Goal: Task Accomplishment & Management: Complete application form

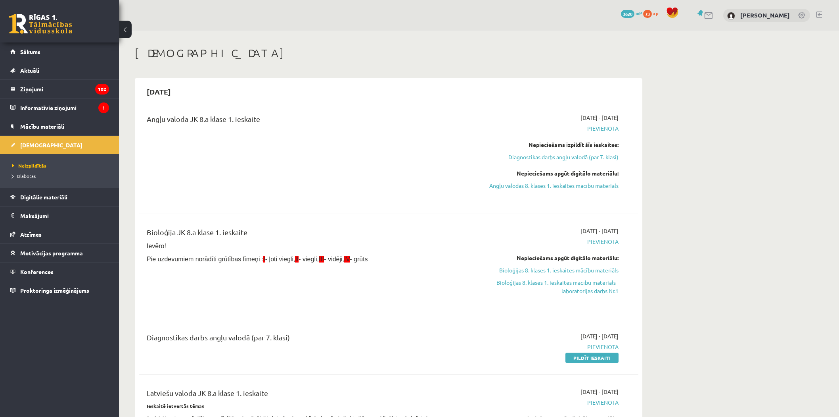
scroll to position [264, 0]
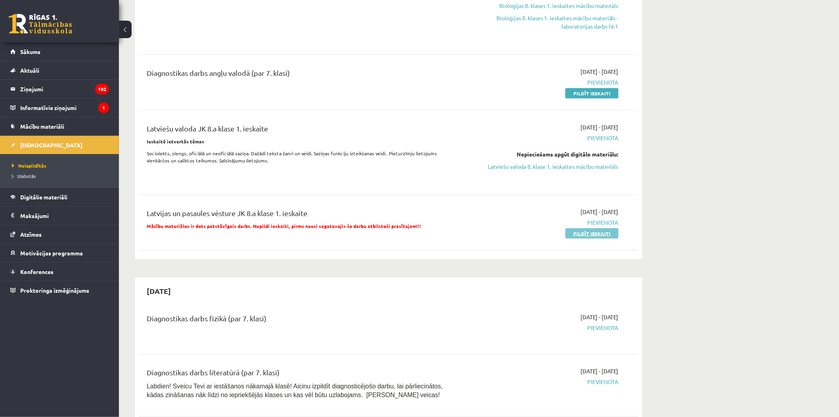
click at [572, 236] on link "Pildīt ieskaiti" at bounding box center [592, 233] width 53 height 10
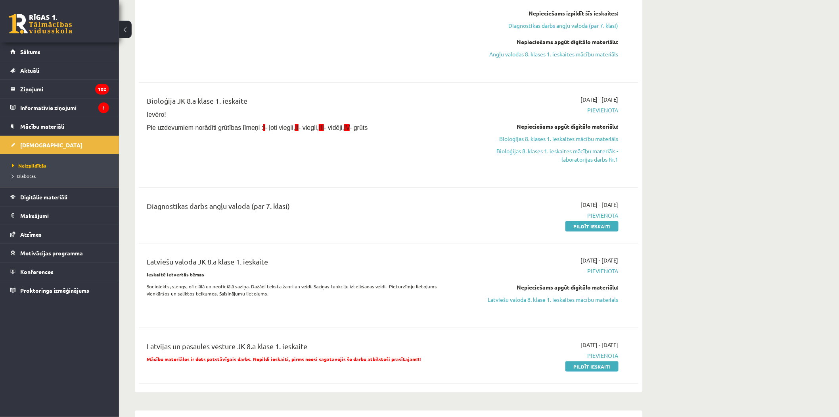
scroll to position [132, 0]
click at [587, 297] on link "Latviešu valoda 8. klase 1. ieskaites mācību materiāls" at bounding box center [544, 298] width 150 height 8
drag, startPoint x: 578, startPoint y: 224, endPoint x: 462, endPoint y: 44, distance: 213.9
click at [578, 224] on link "Pildīt ieskaiti" at bounding box center [592, 225] width 53 height 10
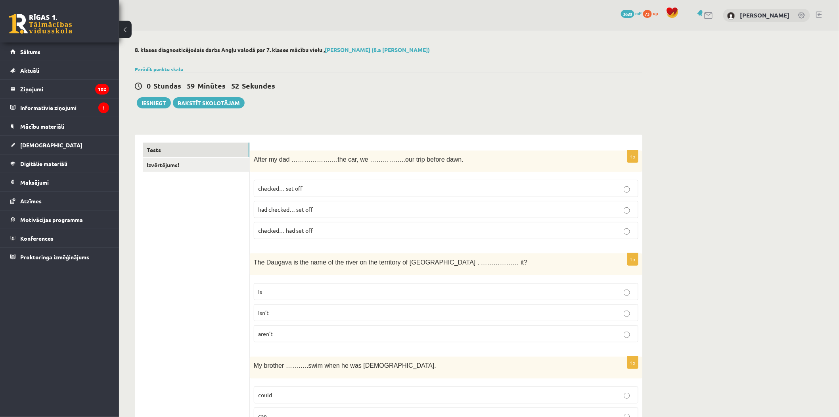
click at [334, 182] on label "checked… set off" at bounding box center [446, 188] width 385 height 17
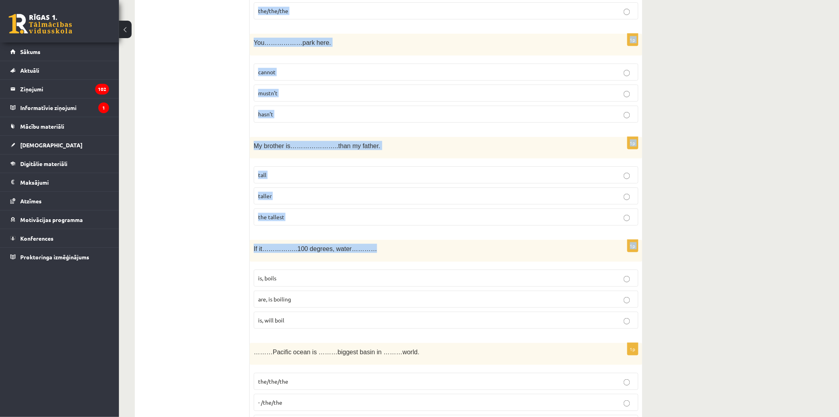
scroll to position [2736, 0]
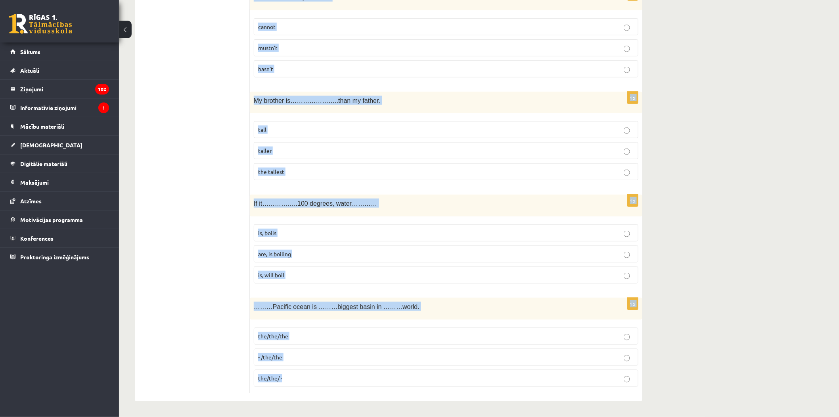
drag, startPoint x: 254, startPoint y: 152, endPoint x: 577, endPoint y: 376, distance: 393.1
copy form "After my dad ………………….the car, we ……………..our trip before dawn. checked… set off …"
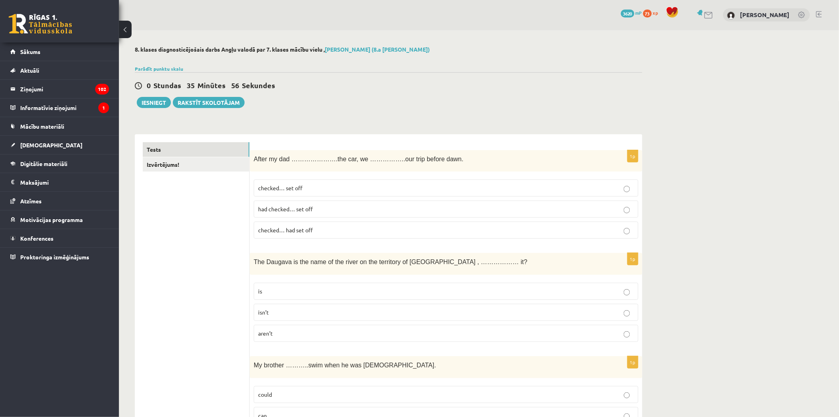
scroll to position [0, 0]
click at [329, 209] on p "had checked… set off" at bounding box center [446, 209] width 376 height 8
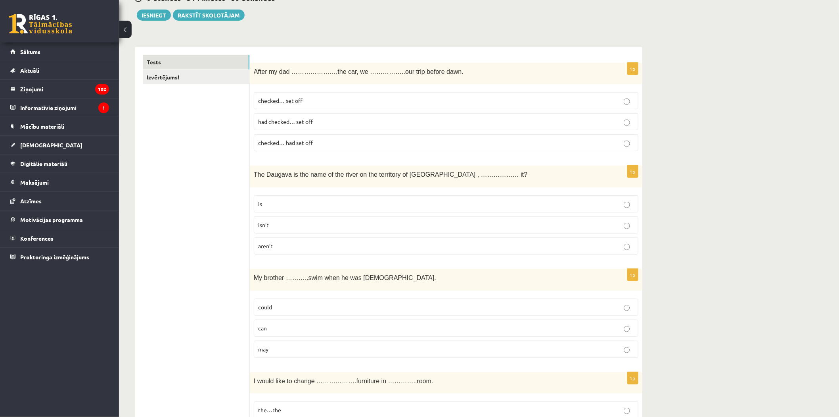
scroll to position [88, 0]
click at [280, 204] on p "is" at bounding box center [446, 203] width 376 height 8
click at [270, 309] on span "could" at bounding box center [265, 306] width 14 height 7
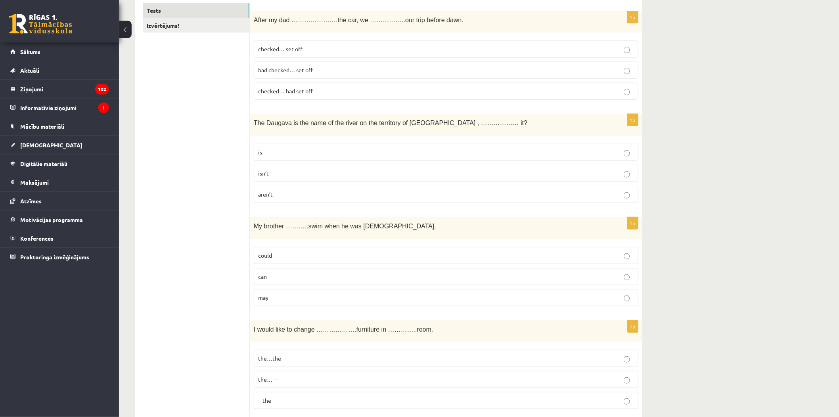
scroll to position [220, 0]
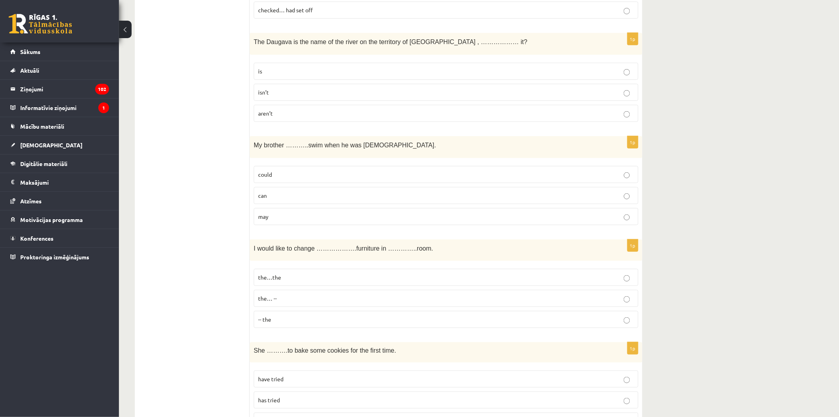
click at [301, 279] on p "the…the" at bounding box center [446, 277] width 376 height 8
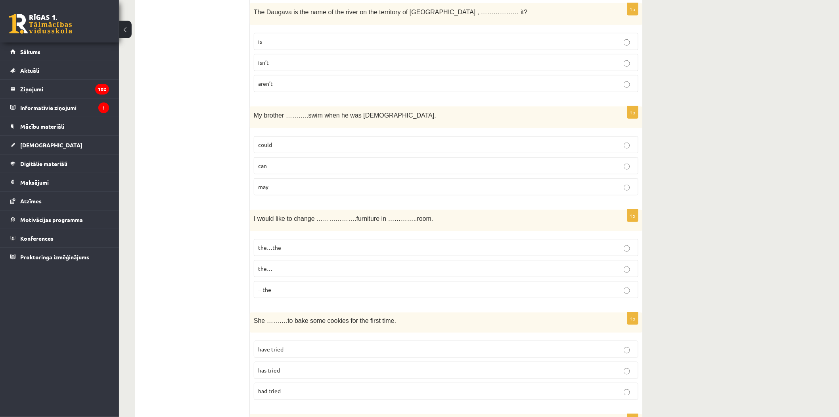
scroll to position [308, 0]
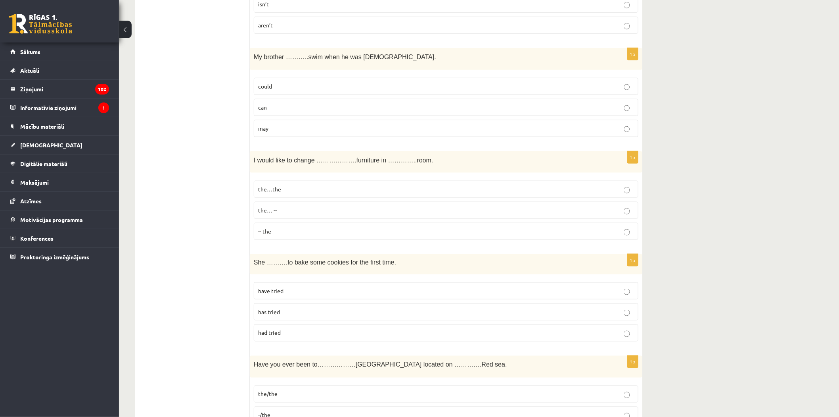
click at [300, 314] on p "has tried" at bounding box center [446, 311] width 376 height 8
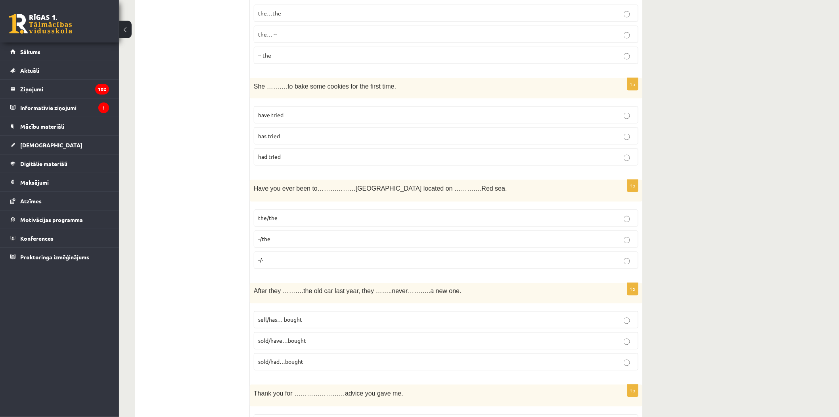
scroll to position [485, 0]
click at [299, 223] on label "the/the" at bounding box center [446, 217] width 385 height 17
click at [307, 362] on p "sold/had…bought" at bounding box center [446, 361] width 376 height 8
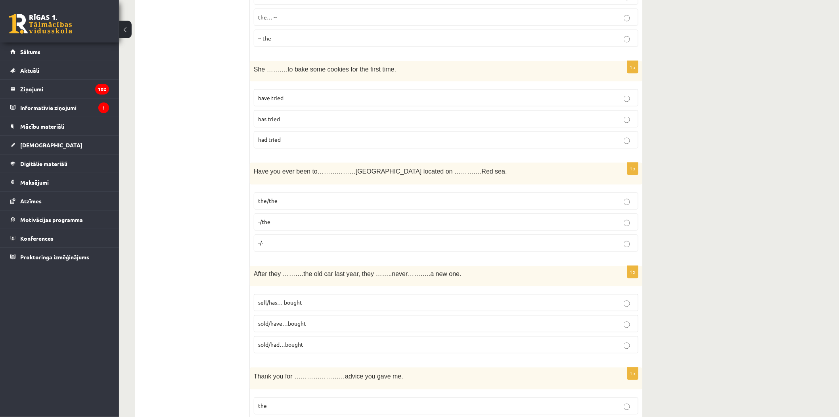
scroll to position [529, 0]
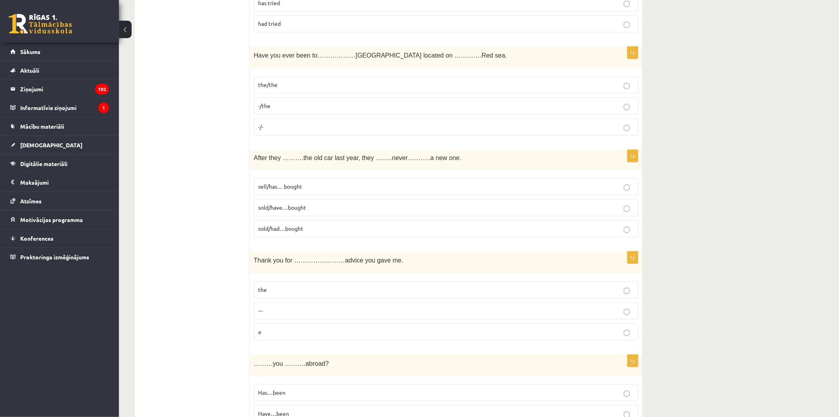
click at [300, 294] on p "the" at bounding box center [446, 290] width 376 height 8
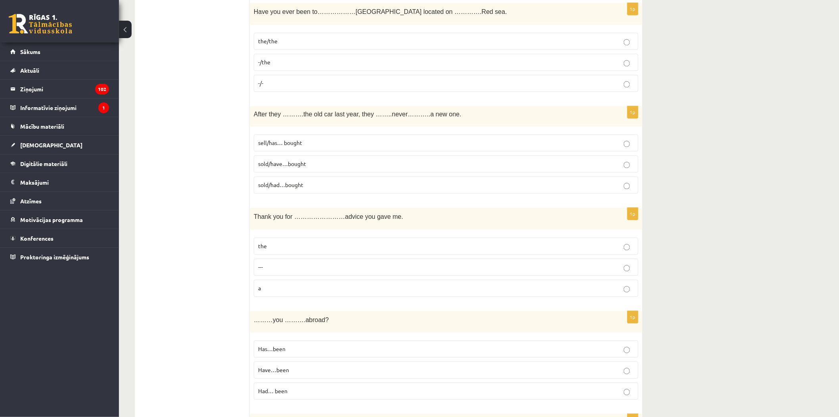
scroll to position [749, 0]
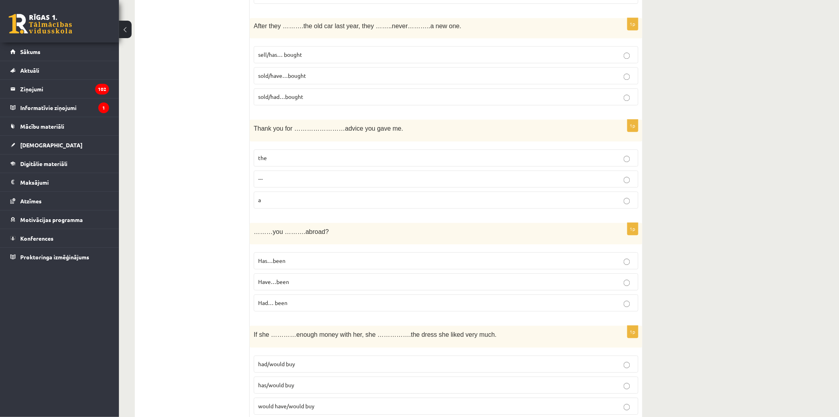
click at [304, 284] on p "Have…been" at bounding box center [446, 281] width 376 height 8
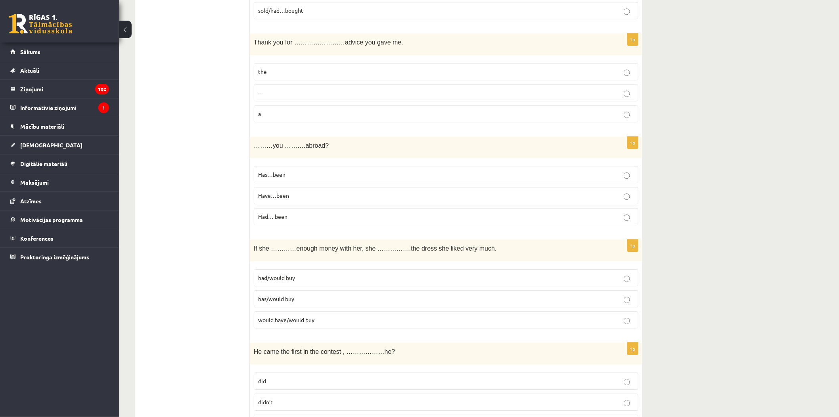
scroll to position [837, 0]
click at [296, 282] on label "had/would buy" at bounding box center [446, 275] width 385 height 17
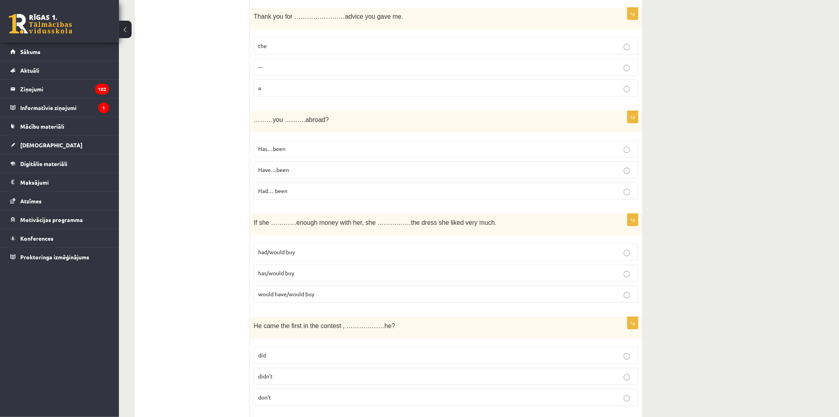
scroll to position [881, 0]
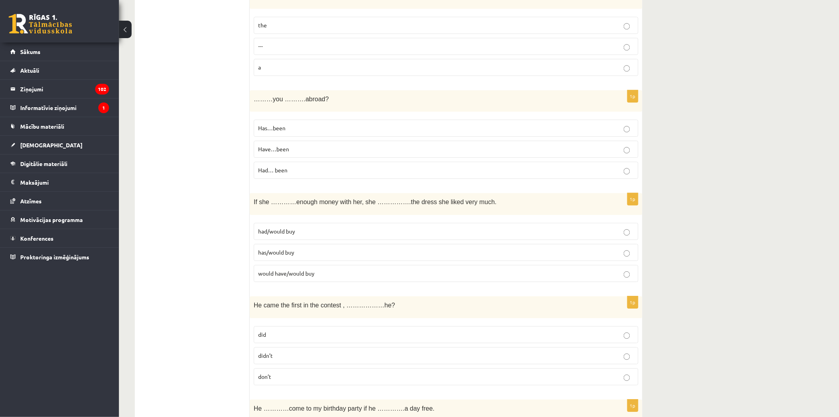
click at [283, 331] on label "did" at bounding box center [446, 334] width 385 height 17
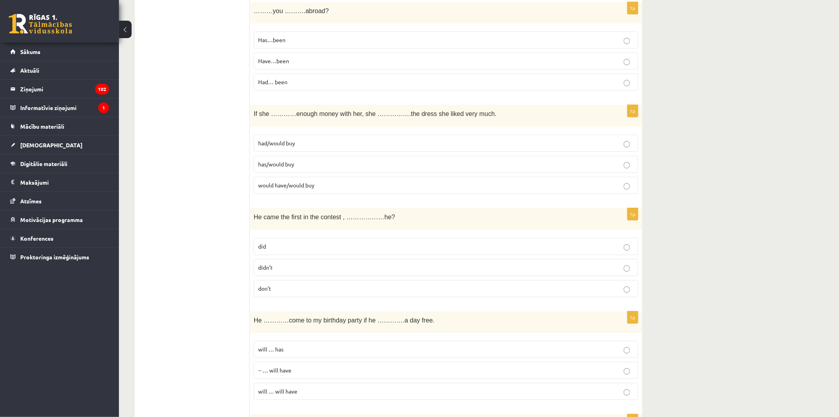
scroll to position [1102, 0]
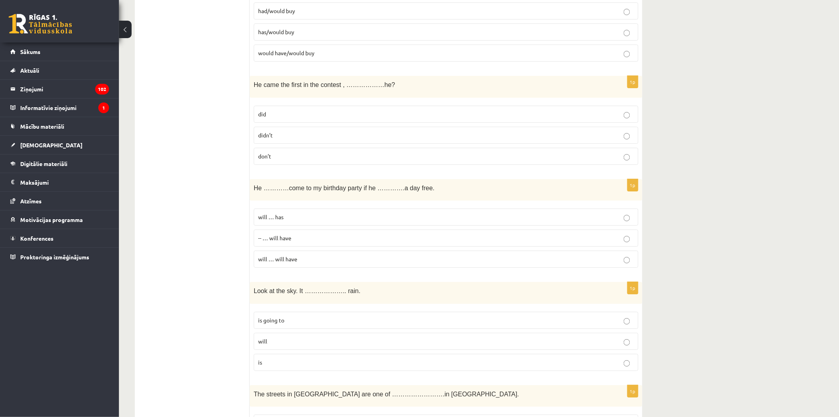
click at [294, 262] on span "will … will have" at bounding box center [277, 258] width 39 height 7
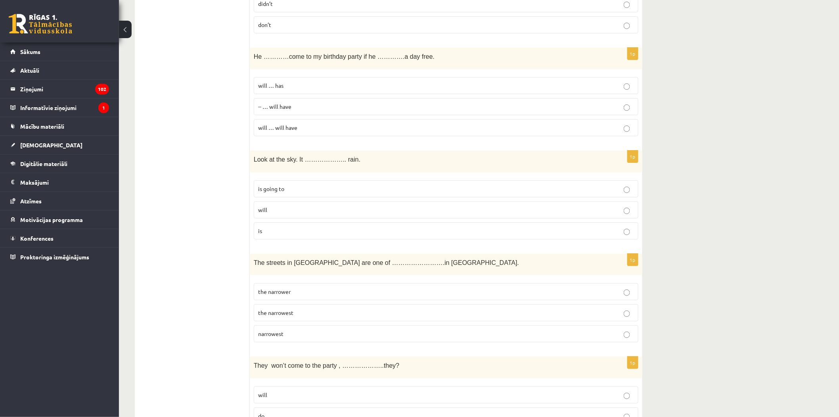
scroll to position [1234, 0]
click at [276, 196] on label "is going to" at bounding box center [446, 187] width 385 height 17
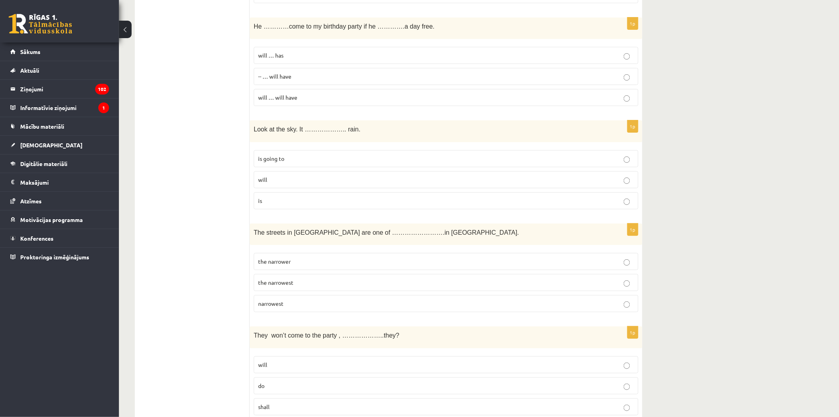
scroll to position [1278, 0]
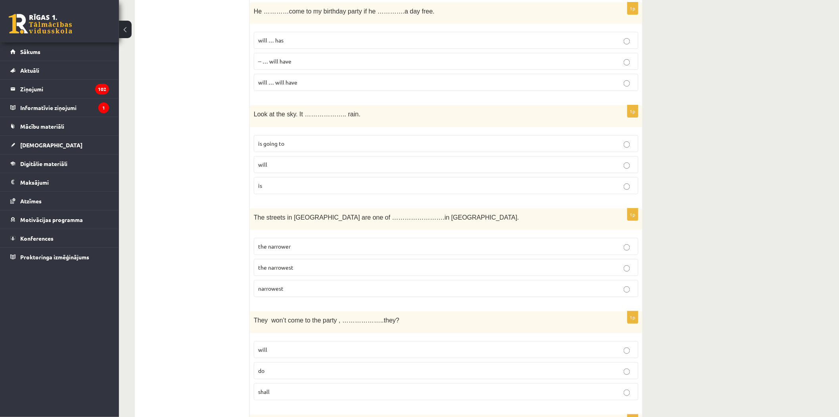
click at [302, 275] on label "the narrowest" at bounding box center [446, 267] width 385 height 17
click at [275, 374] on p "do" at bounding box center [446, 370] width 376 height 8
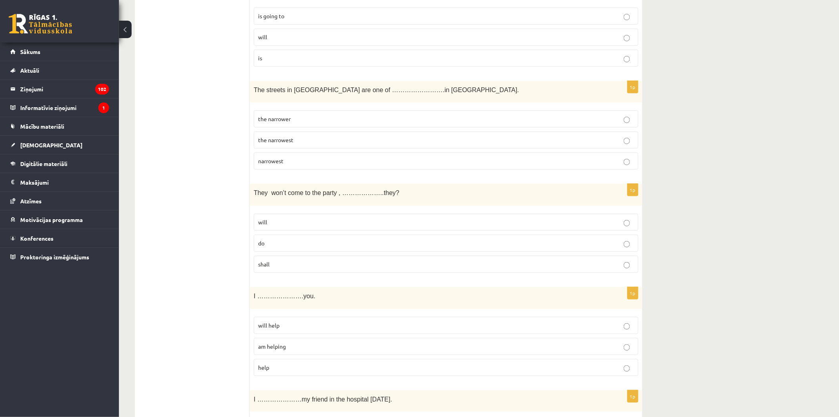
scroll to position [1410, 0]
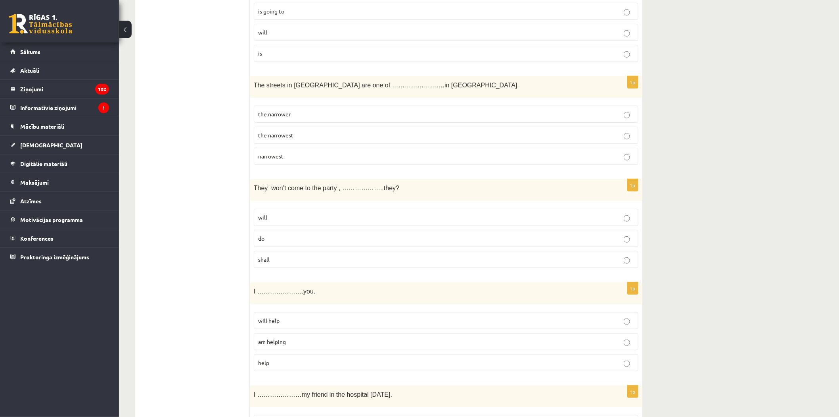
click at [291, 325] on p "will help" at bounding box center [446, 320] width 376 height 8
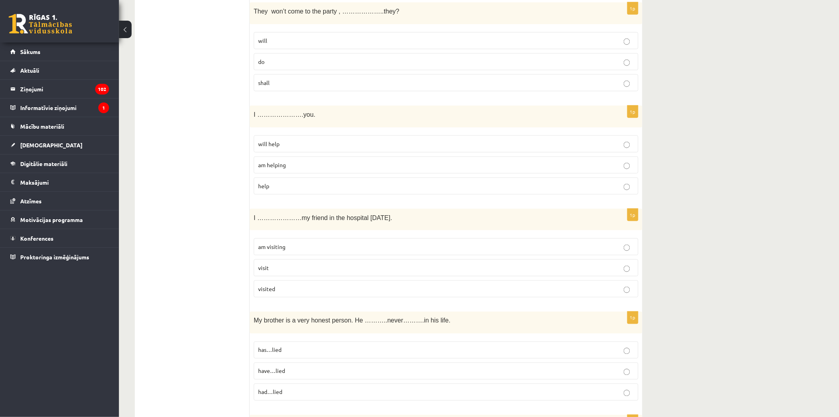
scroll to position [1675, 0]
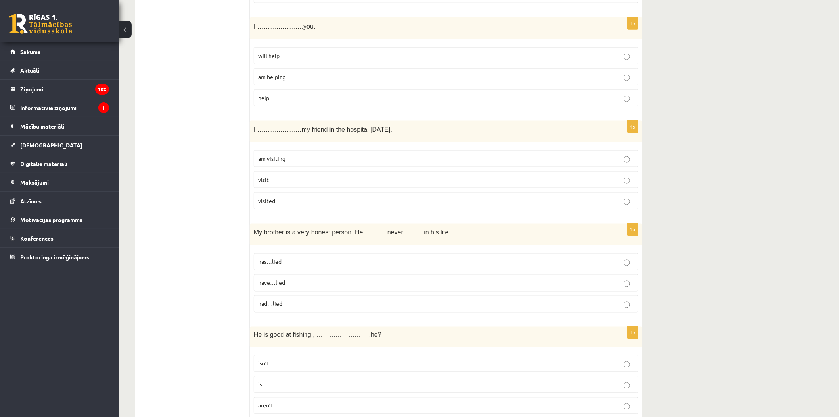
click at [305, 165] on label "am visiting" at bounding box center [446, 158] width 385 height 17
click at [288, 270] on label "has…lied" at bounding box center [446, 261] width 385 height 17
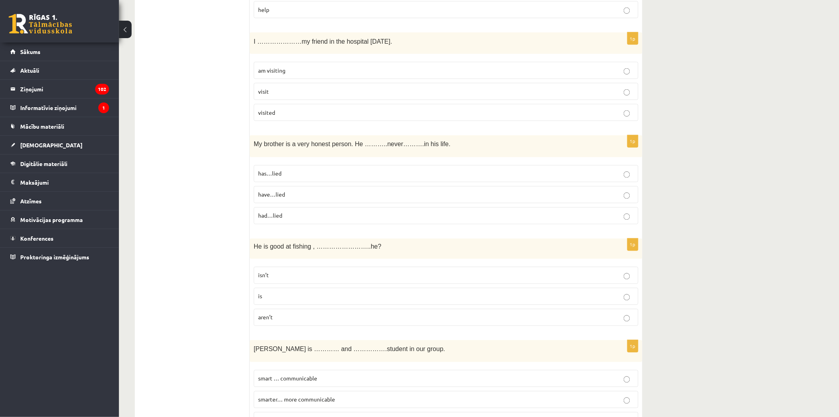
click at [287, 304] on label "is" at bounding box center [446, 296] width 385 height 17
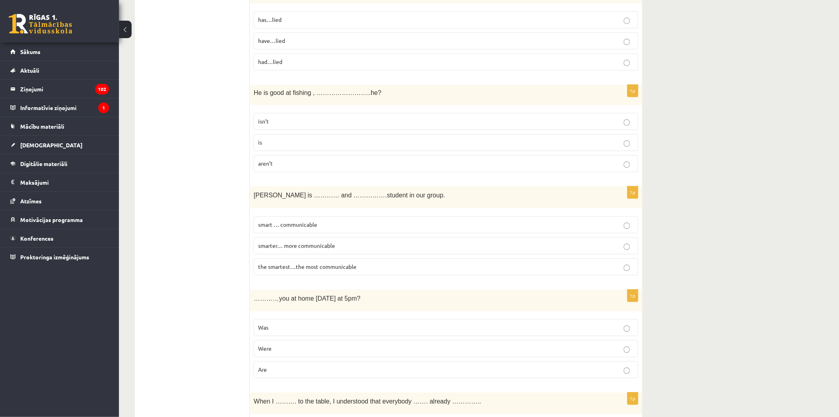
scroll to position [1939, 0]
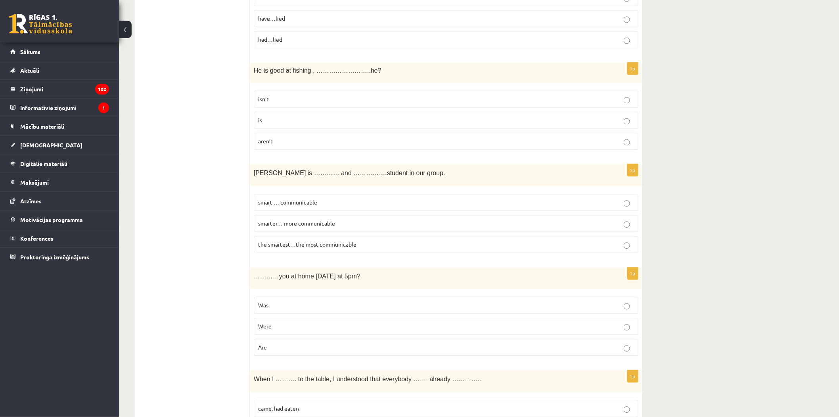
click at [277, 253] on label "the smartest…the most communicable" at bounding box center [446, 244] width 385 height 17
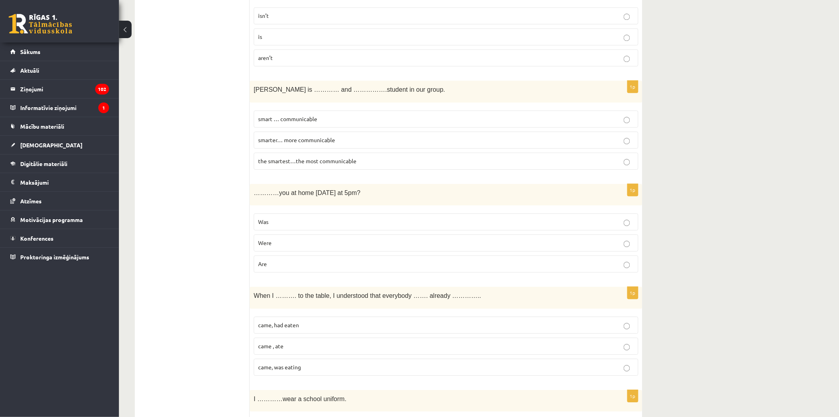
scroll to position [2116, 0]
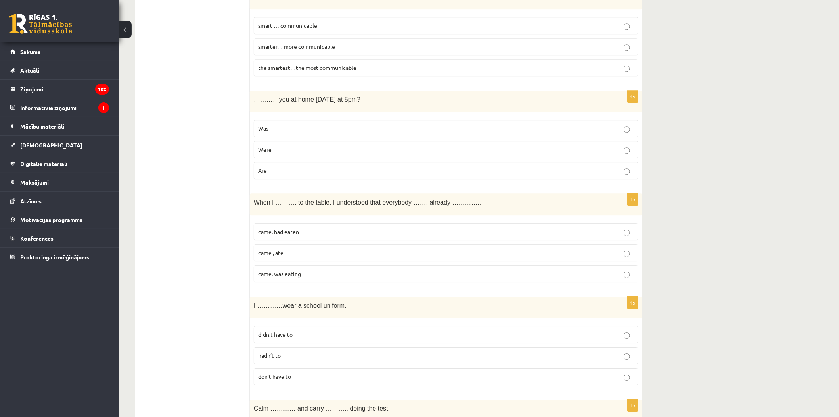
drag, startPoint x: 278, startPoint y: 151, endPoint x: 457, endPoint y: 14, distance: 225.8
click at [278, 150] on p "Were" at bounding box center [446, 149] width 376 height 8
click at [310, 236] on p "came, had eaten" at bounding box center [446, 231] width 376 height 8
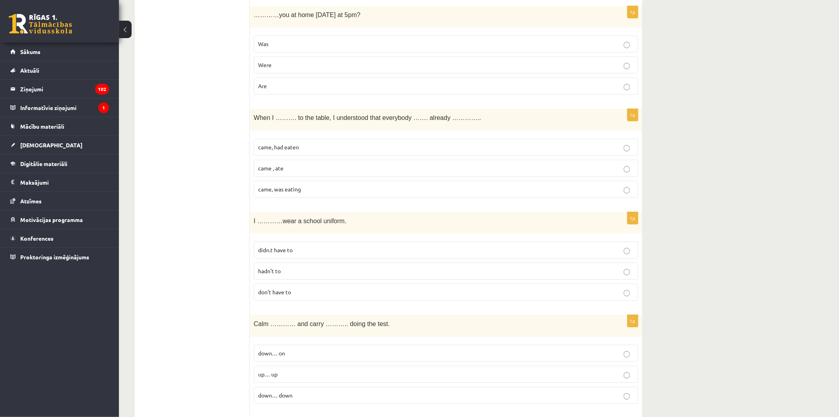
scroll to position [2204, 0]
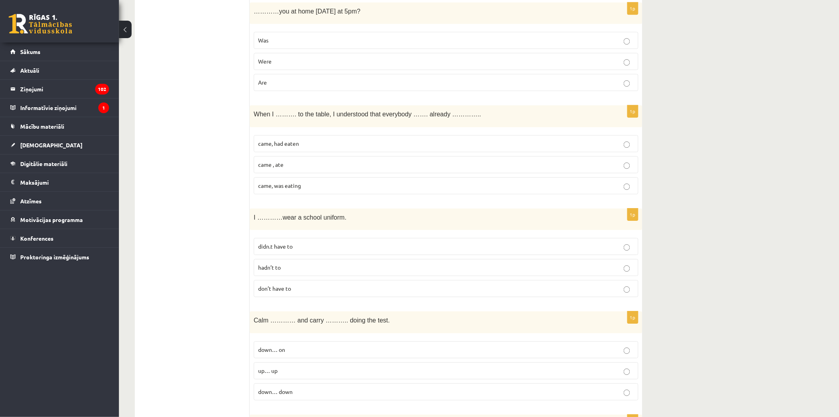
click at [304, 250] on p "didn.t have to" at bounding box center [446, 246] width 376 height 8
click at [300, 292] on p "don’t have to" at bounding box center [446, 288] width 376 height 8
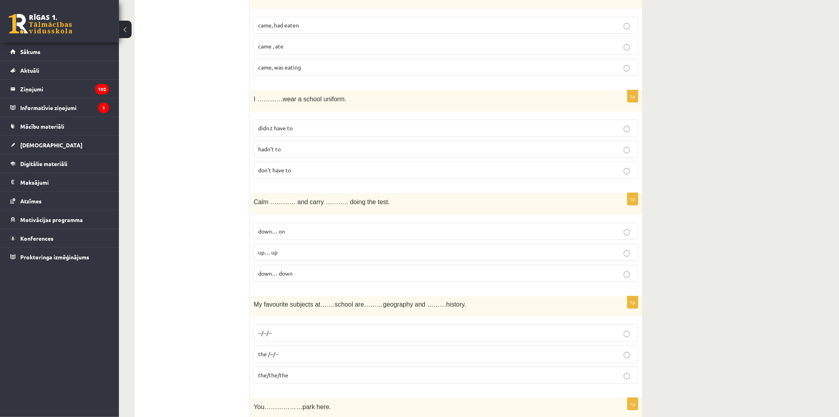
scroll to position [2336, 0]
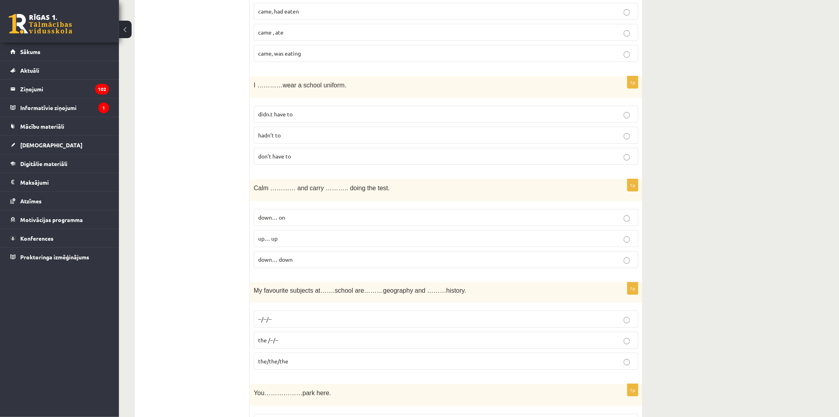
click at [292, 327] on label "--/--/--" at bounding box center [446, 318] width 385 height 17
click at [312, 221] on p "down… on" at bounding box center [446, 217] width 376 height 8
click at [336, 123] on label "didn.t have to" at bounding box center [446, 114] width 385 height 17
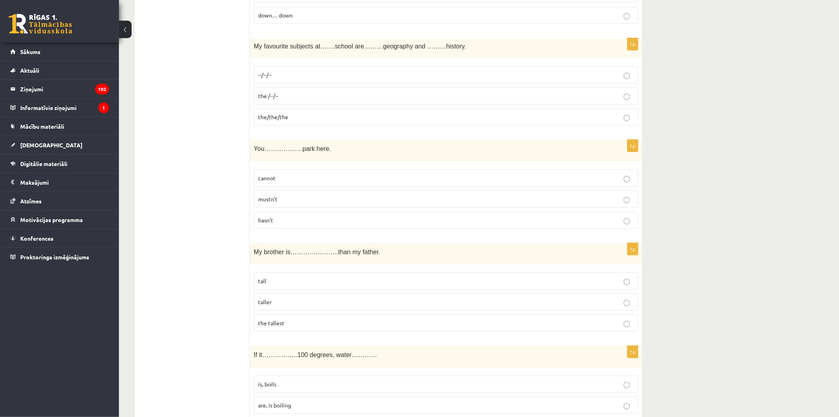
scroll to position [2600, 0]
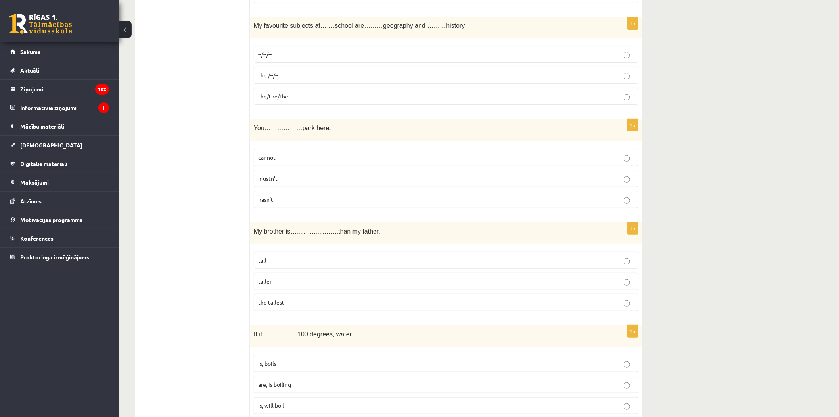
click at [303, 161] on p "cannot" at bounding box center [446, 157] width 376 height 8
click at [304, 177] on label "mustn’t" at bounding box center [446, 178] width 385 height 17
click at [281, 282] on p "taller" at bounding box center [446, 281] width 376 height 8
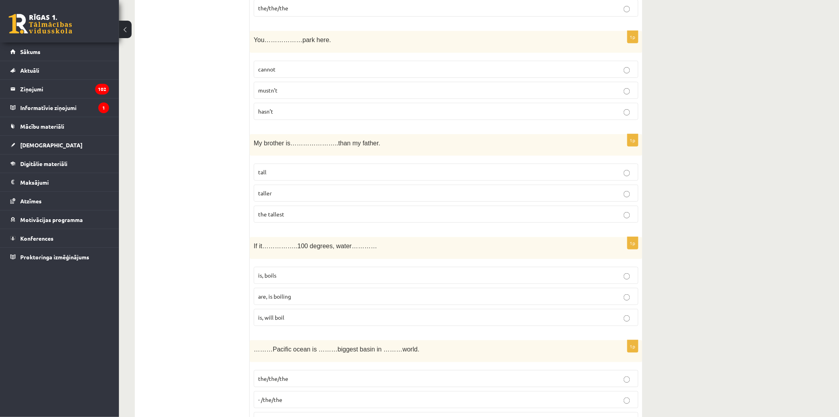
click at [288, 284] on label "is, boils" at bounding box center [446, 275] width 385 height 17
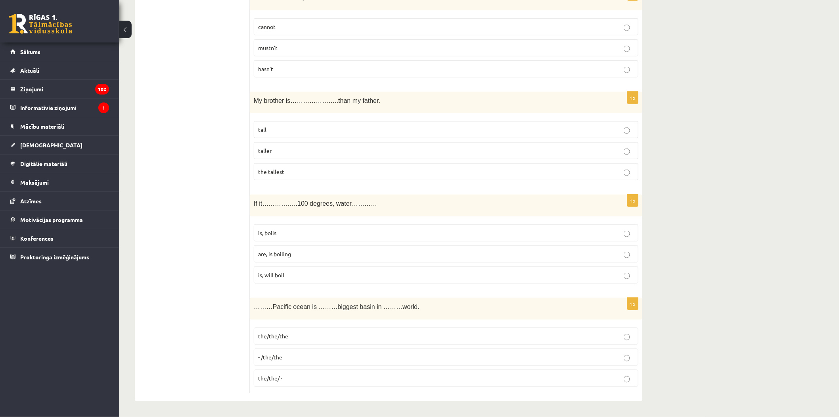
scroll to position [2736, 0]
click at [315, 338] on p "the/the/the" at bounding box center [446, 336] width 376 height 8
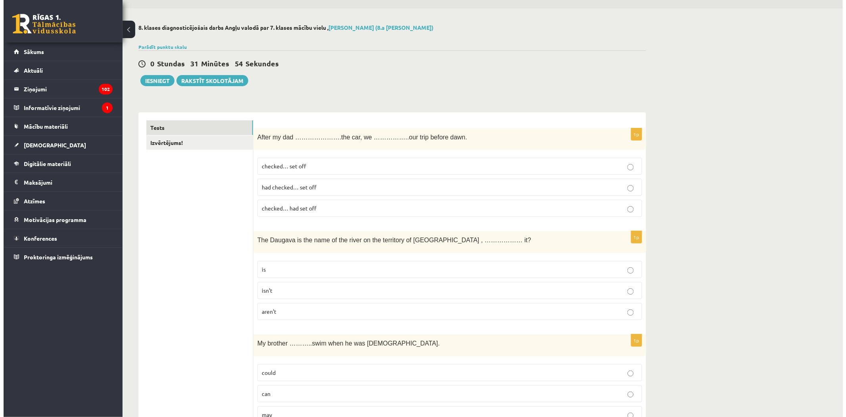
scroll to position [0, 0]
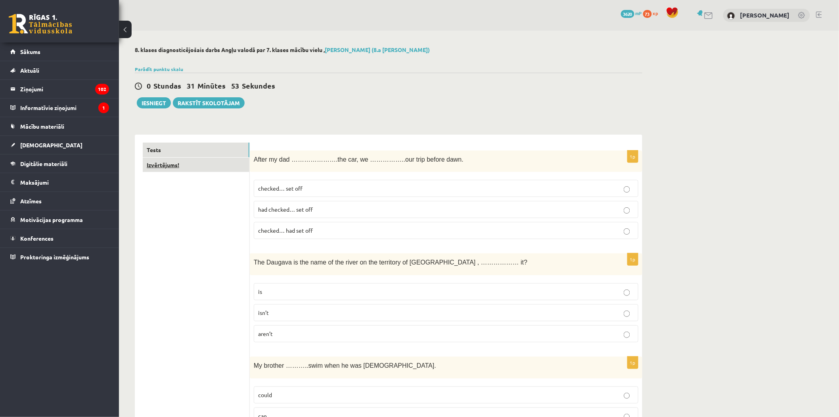
click at [165, 167] on link "Izvērtējums!" at bounding box center [196, 164] width 107 height 15
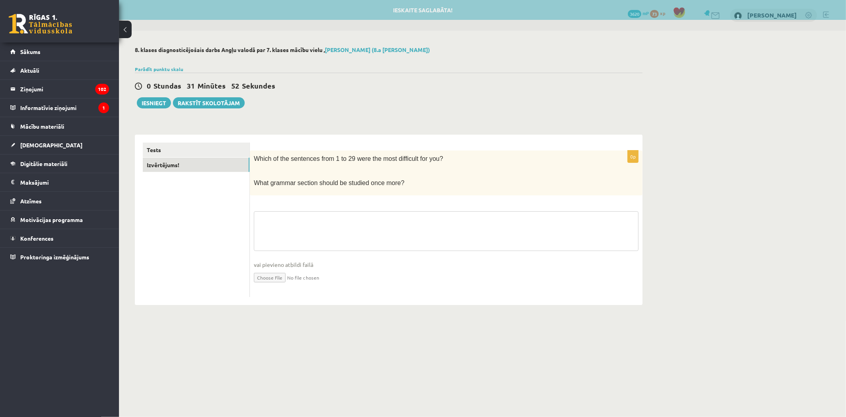
click at [275, 224] on textarea at bounding box center [446, 231] width 385 height 40
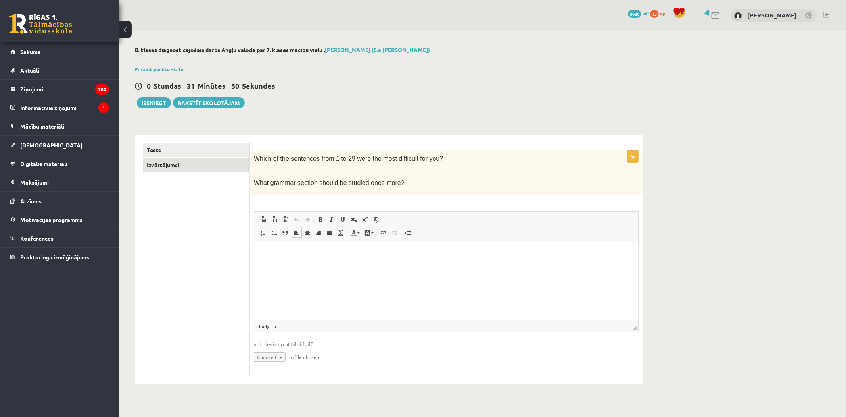
click at [311, 265] on html at bounding box center [446, 253] width 384 height 24
click at [446, 259] on html "**********" at bounding box center [446, 253] width 384 height 24
drag, startPoint x: 446, startPoint y: 259, endPoint x: 447, endPoint y: 273, distance: 13.9
click at [447, 265] on html "**********" at bounding box center [446, 253] width 384 height 24
click at [439, 259] on html "**********" at bounding box center [446, 253] width 384 height 24
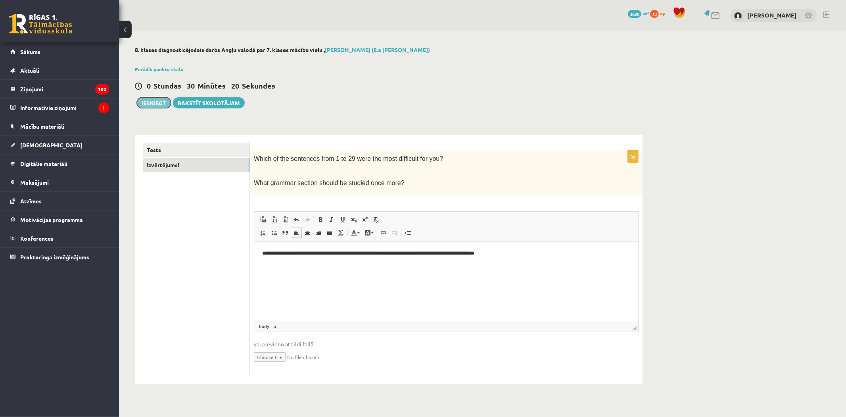
click at [155, 106] on button "Iesniegt" at bounding box center [154, 102] width 34 height 11
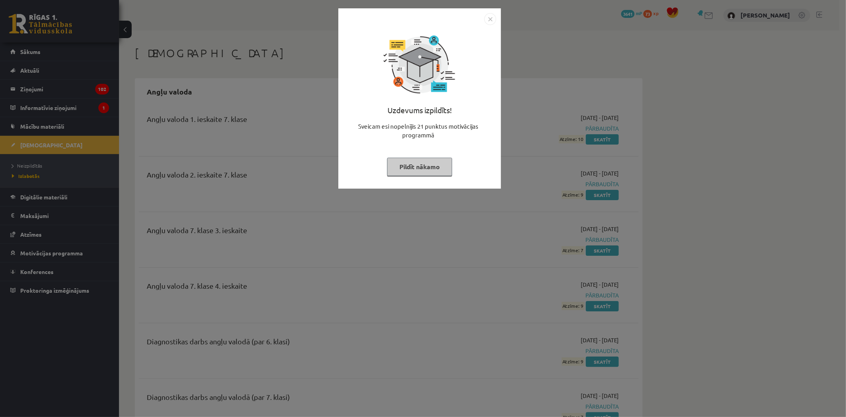
drag, startPoint x: 490, startPoint y: 20, endPoint x: 486, endPoint y: 12, distance: 8.5
click at [490, 20] on img "Close" at bounding box center [490, 19] width 12 height 12
